Goal: Book appointment/travel/reservation

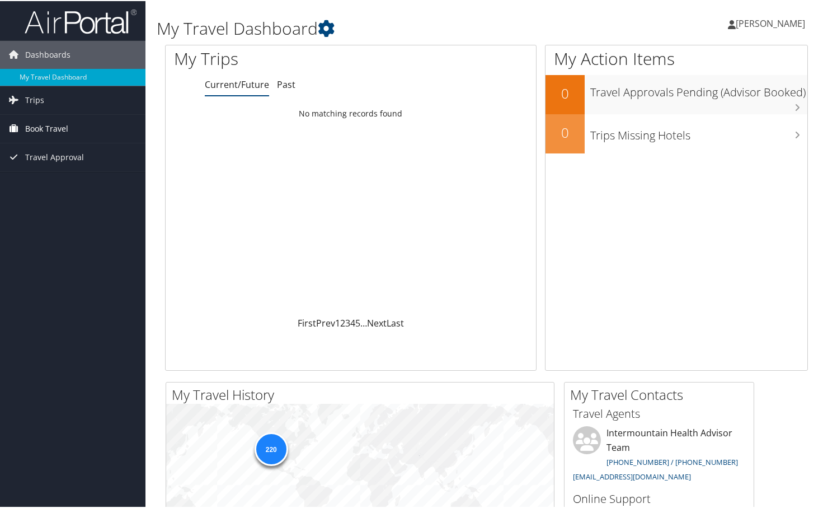
click at [48, 132] on span "Book Travel" at bounding box center [46, 128] width 43 height 28
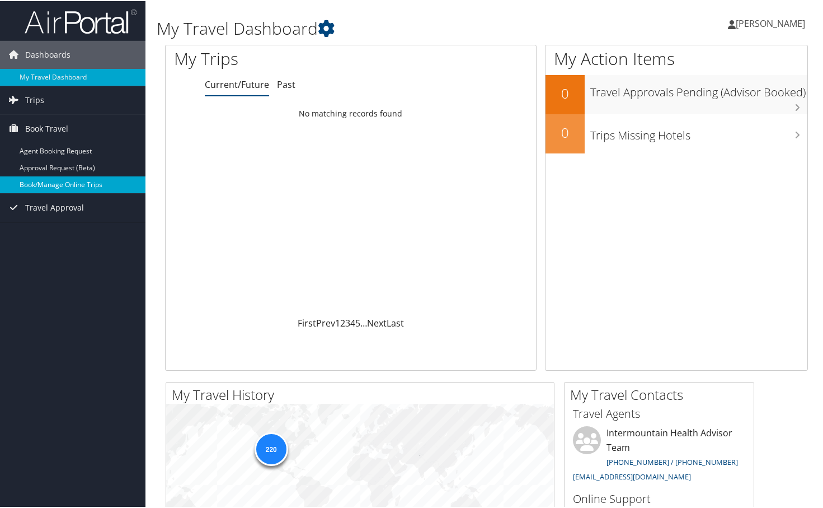
click at [70, 187] on link "Book/Manage Online Trips" at bounding box center [73, 183] width 146 height 17
